Goal: Transaction & Acquisition: Purchase product/service

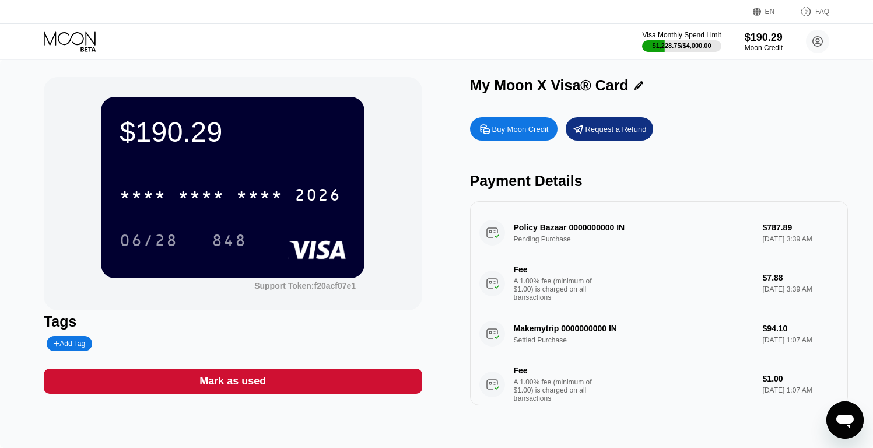
click at [67, 46] on icon at bounding box center [71, 41] width 54 height 20
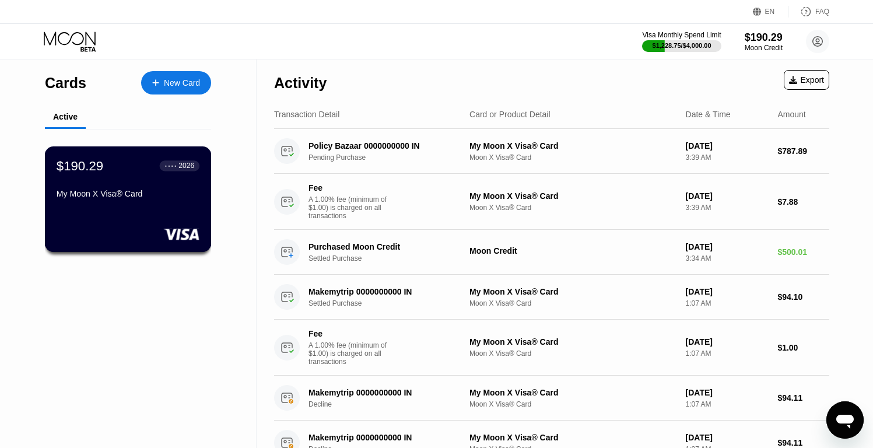
click at [126, 205] on div "$190.29 ● ● ● ● 2026 My Moon X Visa® Card" at bounding box center [128, 199] width 167 height 106
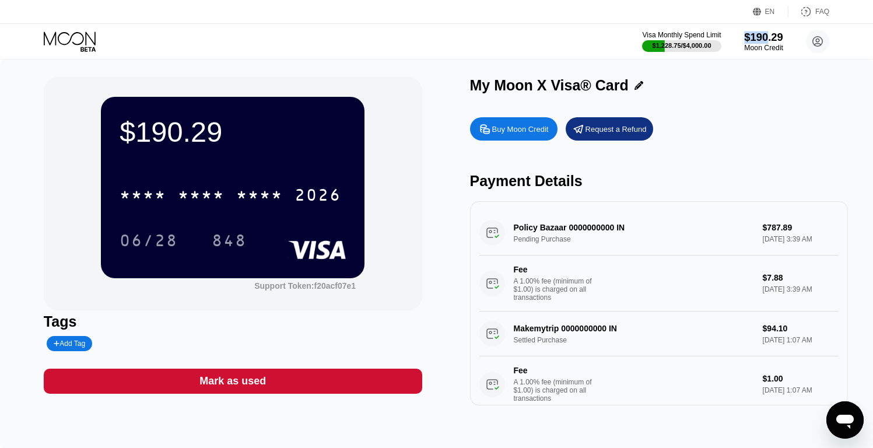
drag, startPoint x: 741, startPoint y: 37, endPoint x: 762, endPoint y: 38, distance: 21.0
click at [767, 39] on div "$190.29" at bounding box center [763, 37] width 39 height 12
click at [529, 125] on div "Buy Moon Credit" at bounding box center [520, 129] width 57 height 10
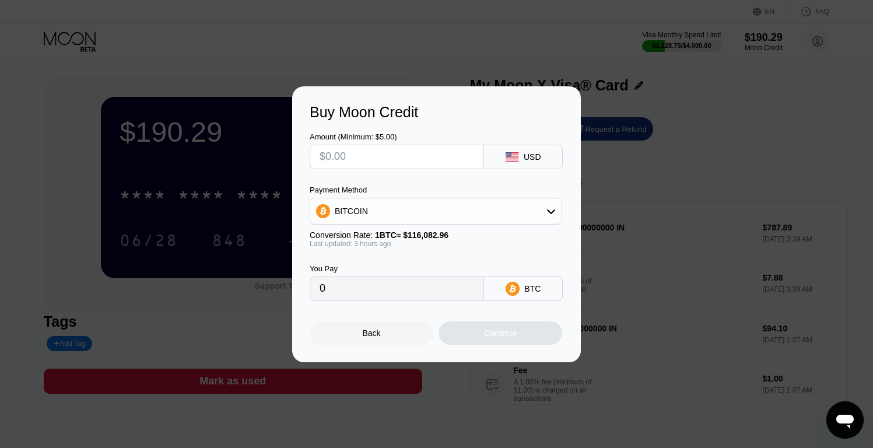
click at [377, 153] on input "text" at bounding box center [396, 156] width 154 height 23
type input "$1"
type input "0.00000863"
type input "$10"
type input "0.00008627"
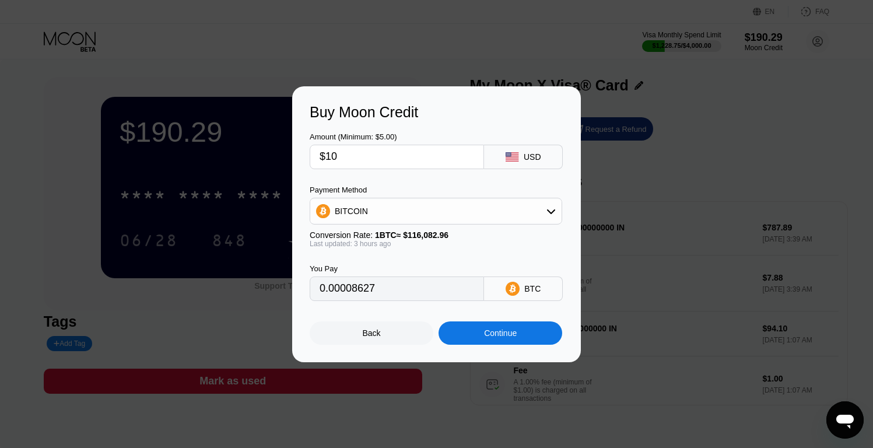
type input "$100"
type input "0.00086262"
type input "$1000"
type input "0.00862615"
type input "$1000"
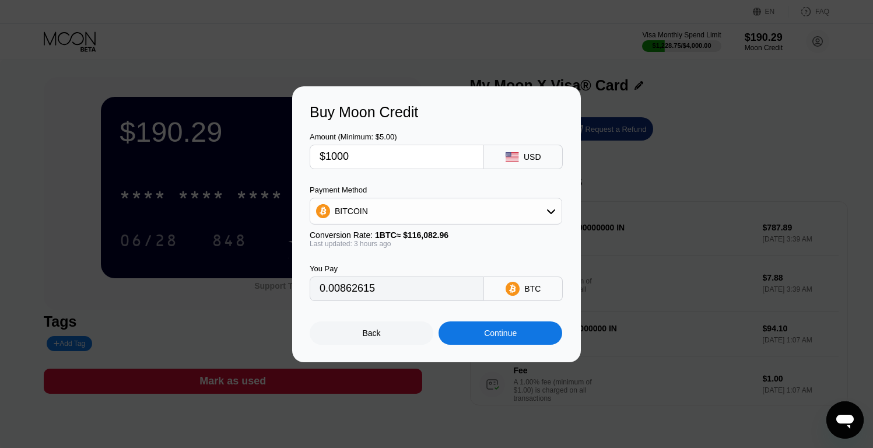
click at [389, 208] on div "BITCOIN" at bounding box center [435, 210] width 251 height 23
click at [384, 271] on span "USDT on TRON" at bounding box center [367, 268] width 59 height 9
type input "1010.10"
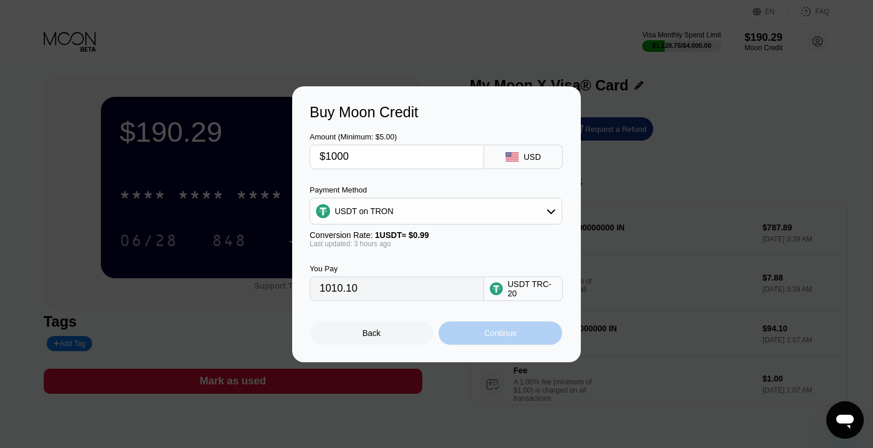
click at [498, 333] on div "Continue" at bounding box center [500, 332] width 33 height 9
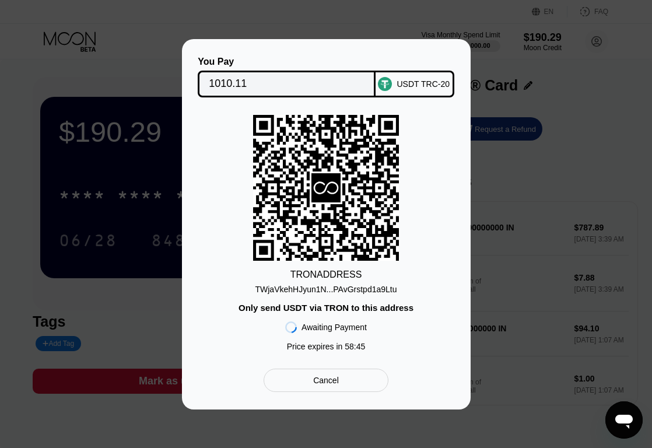
click at [370, 293] on div "TWjaVkehHJyun1N...PAvGrstpd1a9Ltu" at bounding box center [326, 288] width 142 height 9
click at [302, 81] on input "1010.11" at bounding box center [287, 83] width 156 height 23
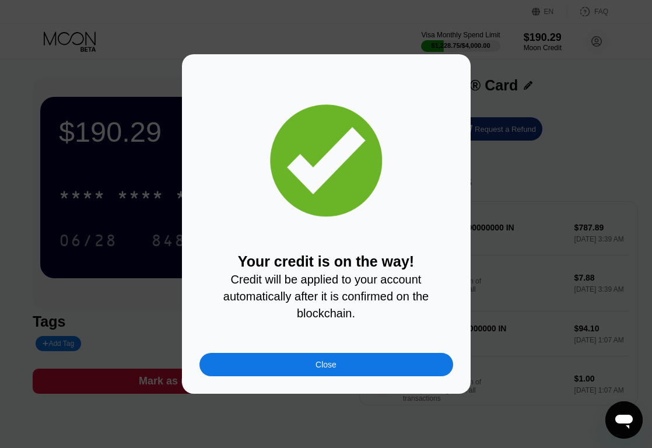
click at [363, 360] on div "Close" at bounding box center [326, 364] width 254 height 23
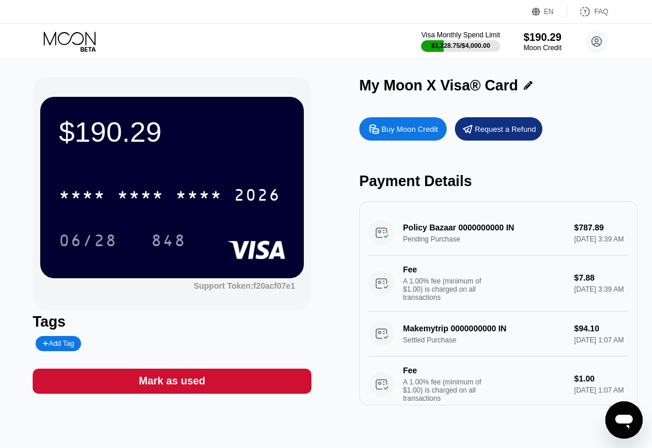
click at [565, 106] on div "My Moon X Visa® Card Buy Moon Credit Request a Refund Payment Details Policy Ba…" at bounding box center [498, 241] width 279 height 328
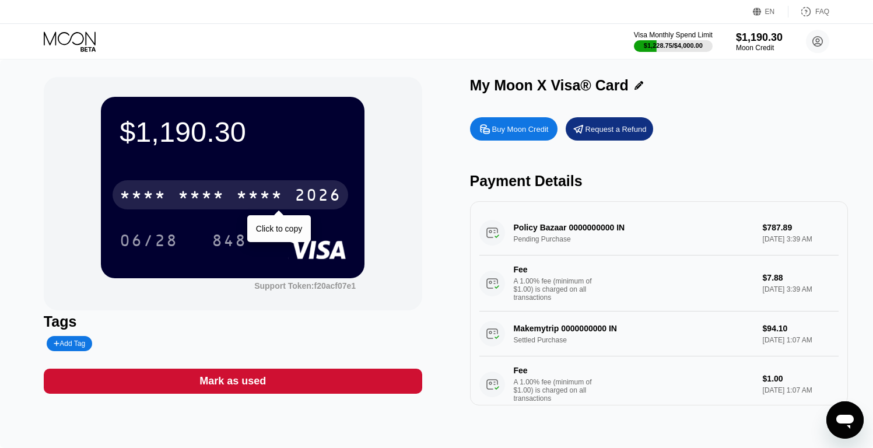
click at [250, 187] on div "* * * * * * * * * * * * 2026" at bounding box center [230, 194] width 235 height 29
click at [249, 197] on div "2378" at bounding box center [259, 196] width 47 height 19
click at [311, 196] on div "2026" at bounding box center [317, 196] width 47 height 19
